Goal: Navigation & Orientation: Find specific page/section

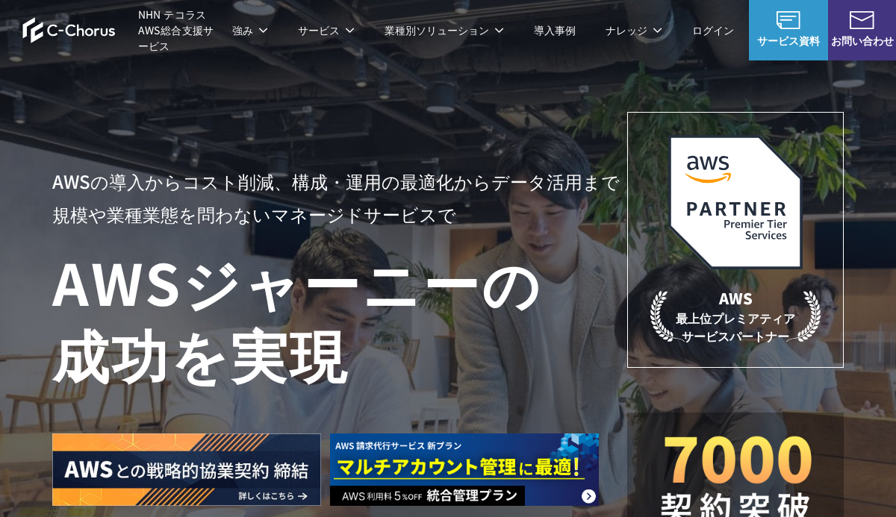
click at [600, 418] on div at bounding box center [333, 447] width 563 height 117
click at [624, 411] on div "AWSの導入からコスト削減、 構成・運用の最適化からデータ活用まで 規模や業種業態を問わない マネージドサービスで AWS ジャーニーの 成功を実現" at bounding box center [339, 335] width 575 height 341
click at [623, 411] on div "AWSの導入からコスト削減、 構成・運用の最適化からデータ活用まで 規模や業種業態を問わない マネージドサービスで AWS ジャーニーの 成功を実現" at bounding box center [339, 335] width 575 height 341
click at [564, 396] on div at bounding box center [333, 447] width 563 height 117
click at [659, 384] on div "AWS 最上位プレミアティア サービスパートナー" at bounding box center [735, 335] width 216 height 447
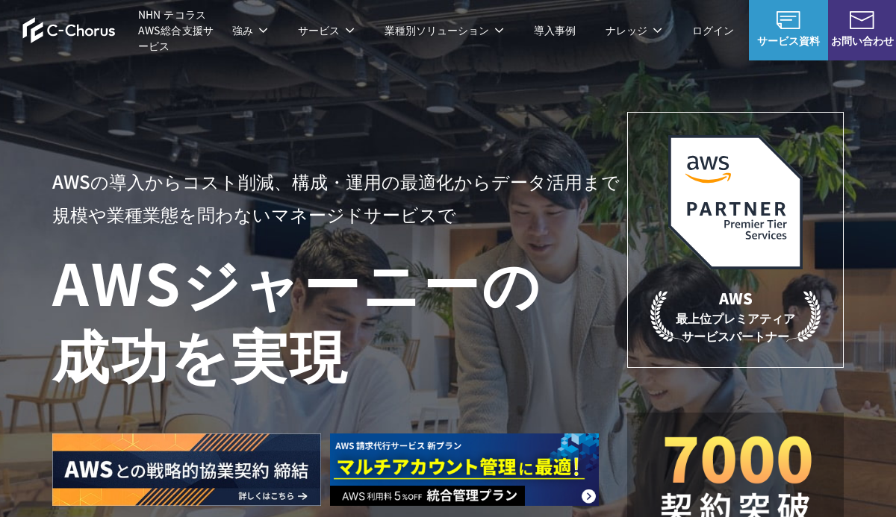
click at [558, 364] on h1 "AWS ジャーニーの 成功を実現" at bounding box center [339, 317] width 575 height 143
click at [550, 411] on div at bounding box center [333, 447] width 563 height 117
click at [470, 393] on div at bounding box center [333, 447] width 563 height 117
click at [466, 385] on h1 "AWS ジャーニーの 成功を実現" at bounding box center [339, 317] width 575 height 143
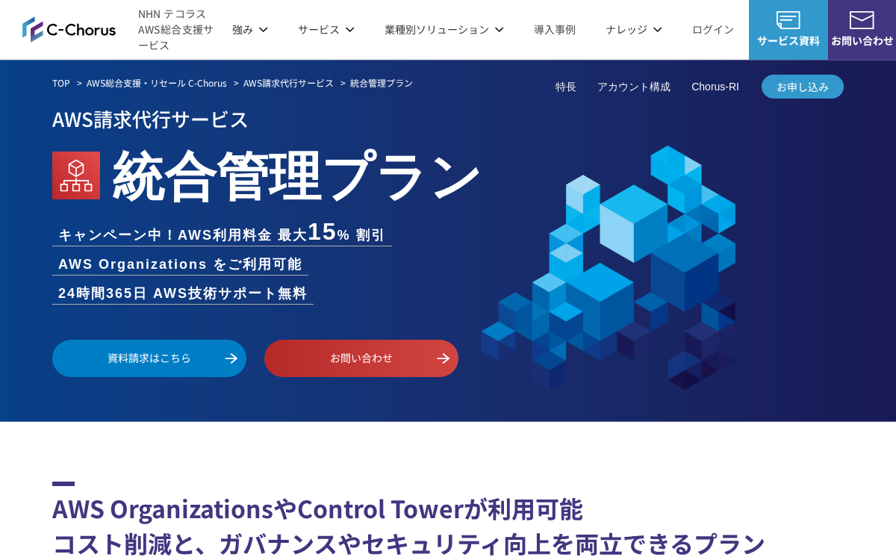
click at [31, 37] on img at bounding box center [68, 29] width 93 height 26
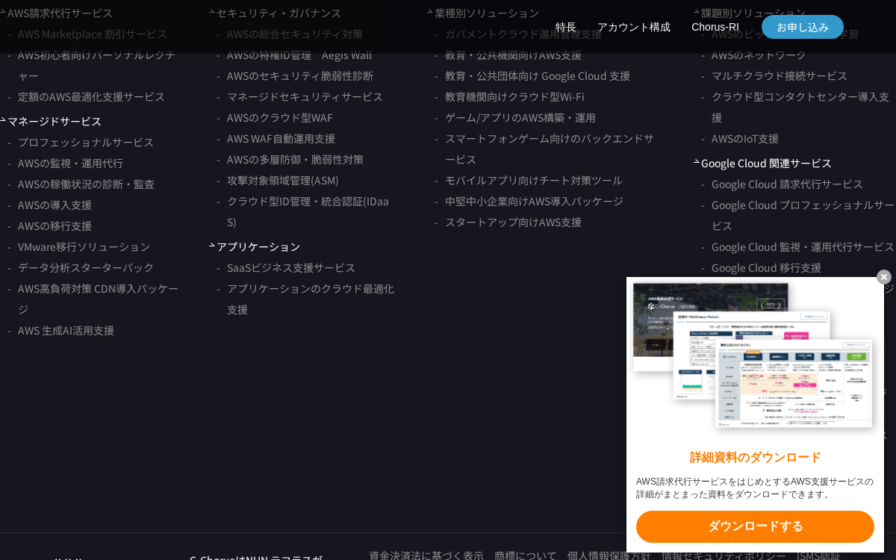
scroll to position [4979, 0]
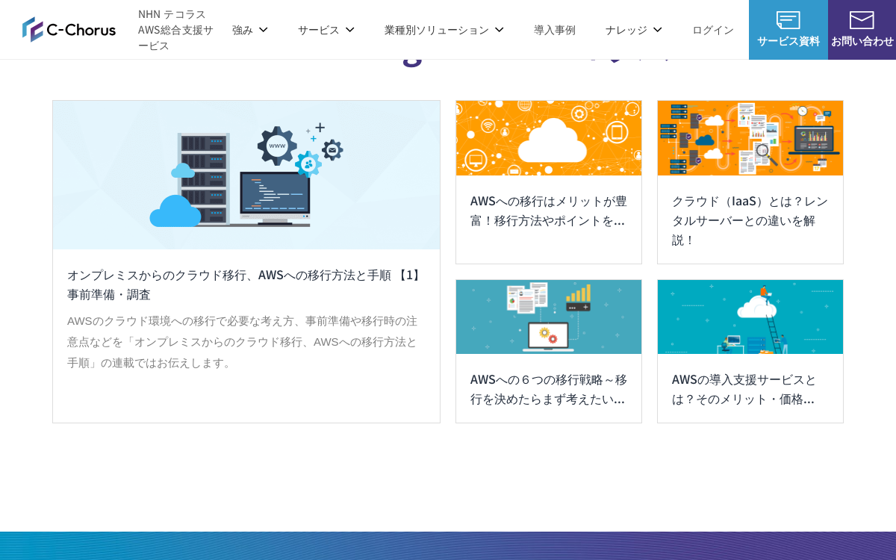
scroll to position [9000, 0]
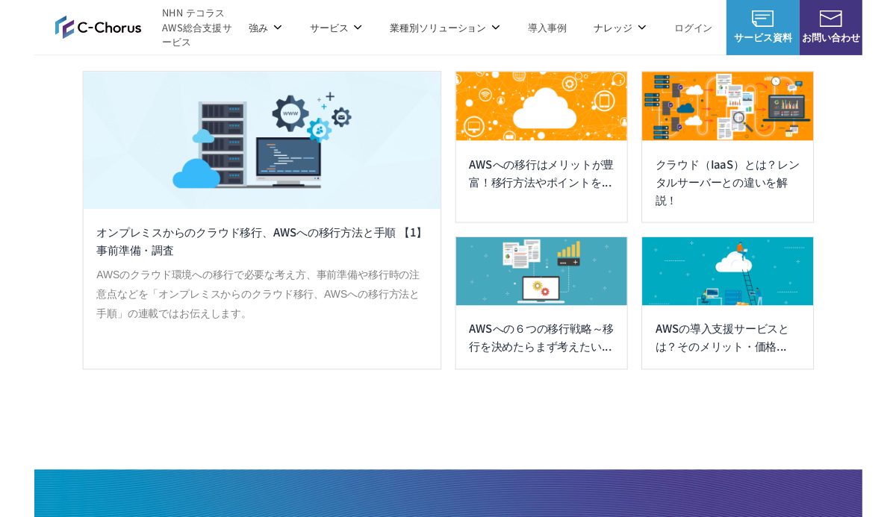
scroll to position [8093, 0]
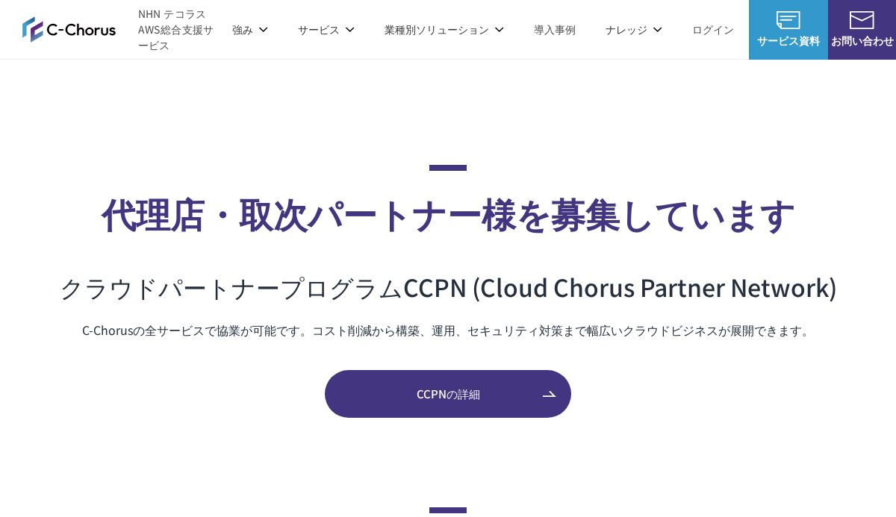
scroll to position [6655, 0]
